Goal: Find specific page/section

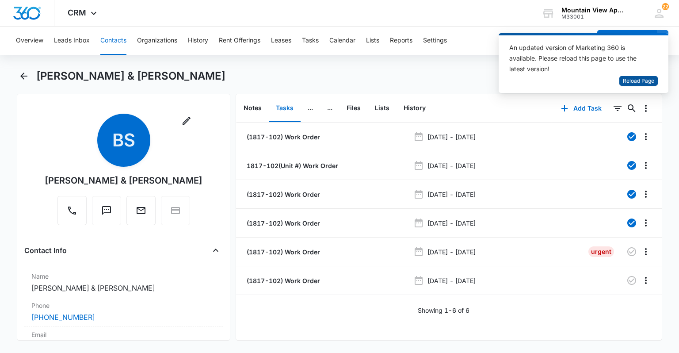
click at [645, 83] on span "Reload Page" at bounding box center [638, 81] width 31 height 8
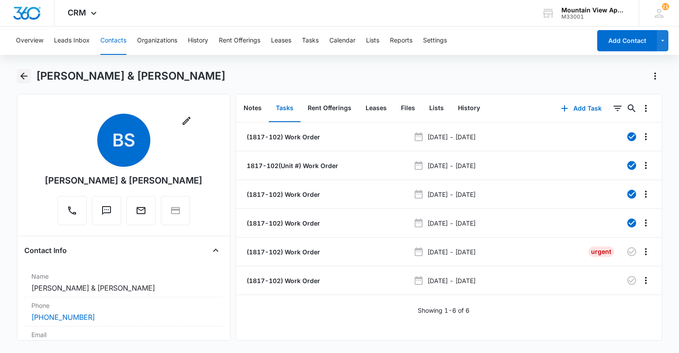
click at [24, 77] on icon "Back" at bounding box center [24, 76] width 11 height 11
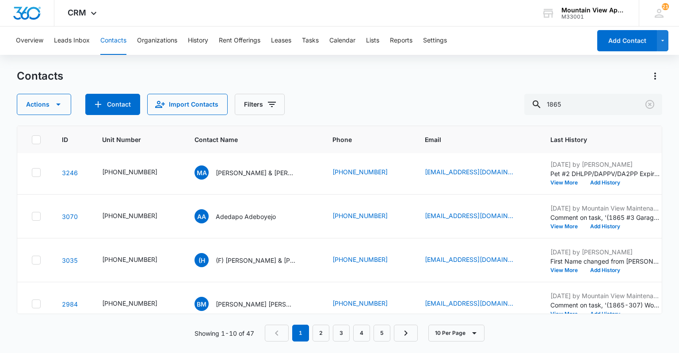
scroll to position [281, 0]
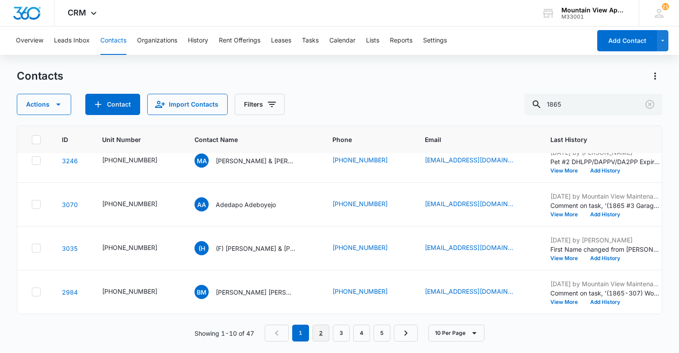
click at [324, 330] on link "2" at bounding box center [321, 332] width 17 height 17
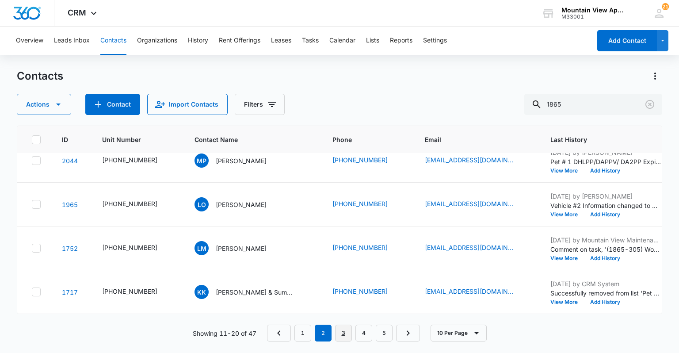
click at [347, 340] on link "3" at bounding box center [343, 332] width 17 height 17
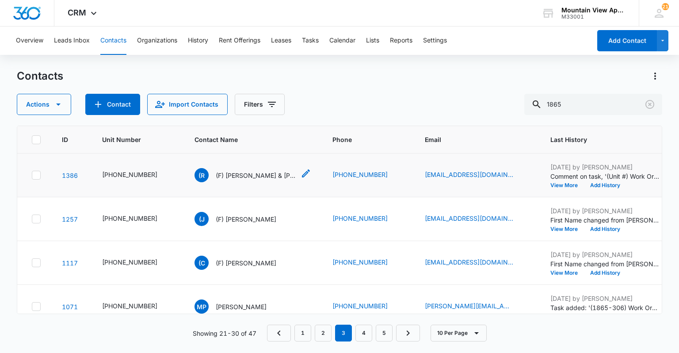
click at [233, 175] on p "(F) Ryan Goss & Matney Searcy" at bounding box center [256, 175] width 80 height 9
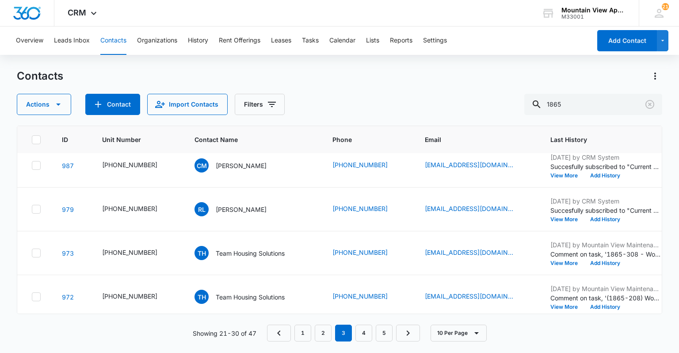
scroll to position [281, 0]
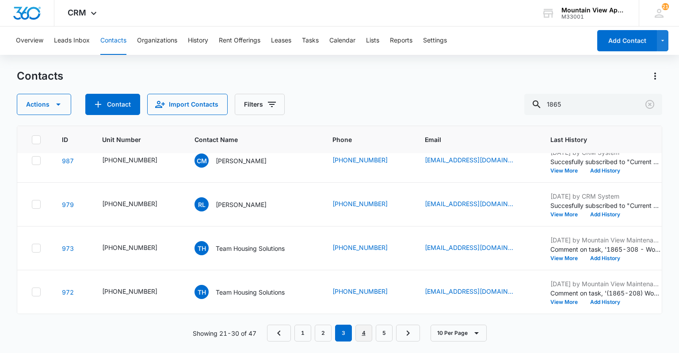
click at [364, 337] on link "4" at bounding box center [363, 332] width 17 height 17
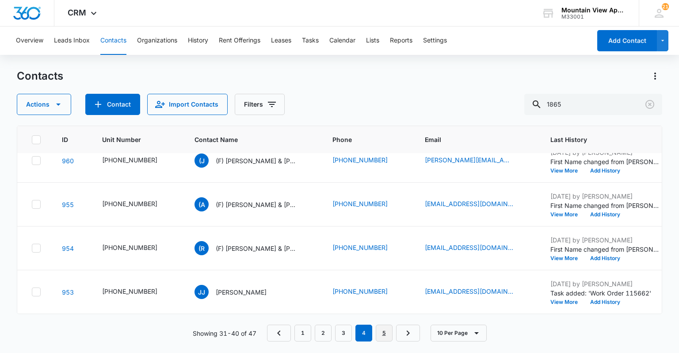
click at [379, 332] on link "5" at bounding box center [384, 332] width 17 height 17
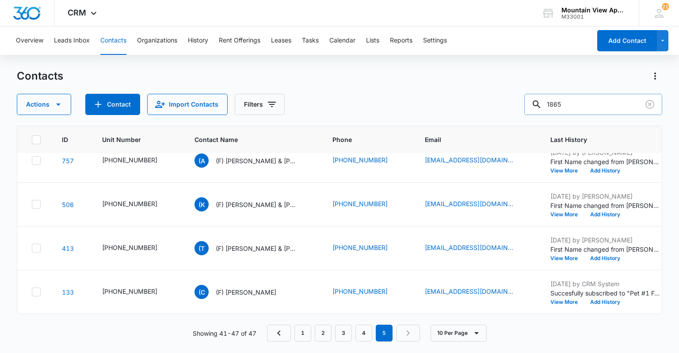
click at [599, 105] on input "1865" at bounding box center [593, 104] width 138 height 21
type input "1"
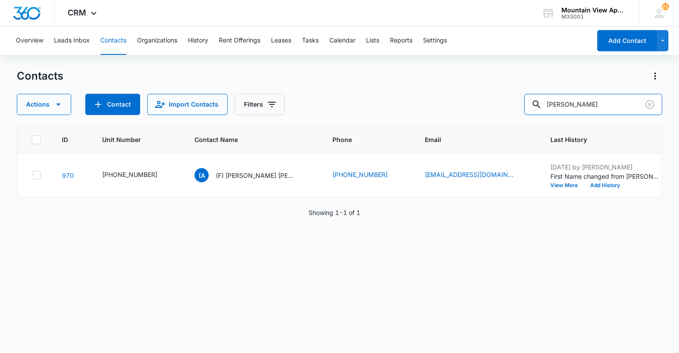
scroll to position [0, 0]
type input "T"
type input "Alexandria Trager"
